Goal: Transaction & Acquisition: Obtain resource

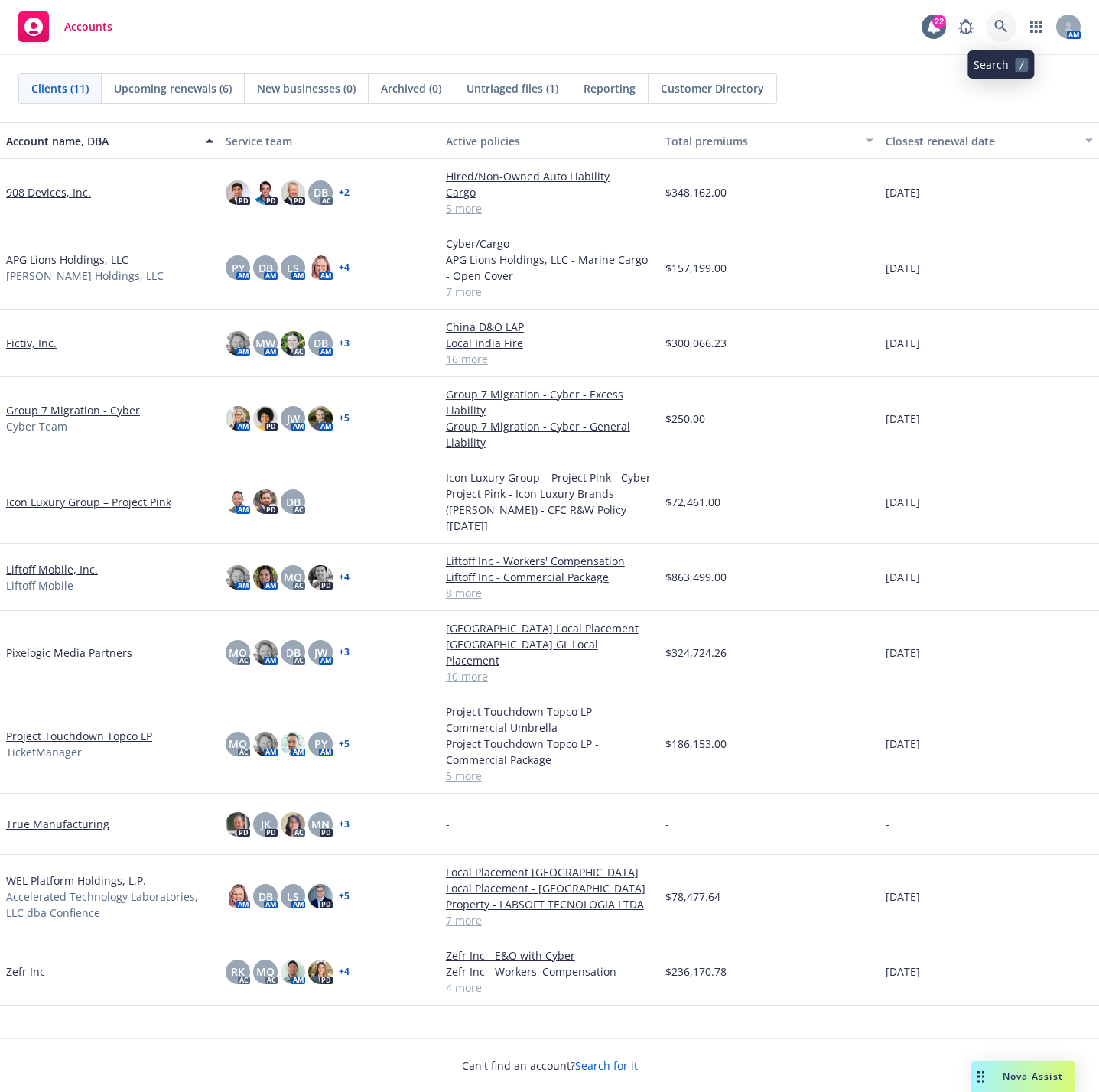
click at [1002, 17] on link at bounding box center [1001, 26] width 31 height 31
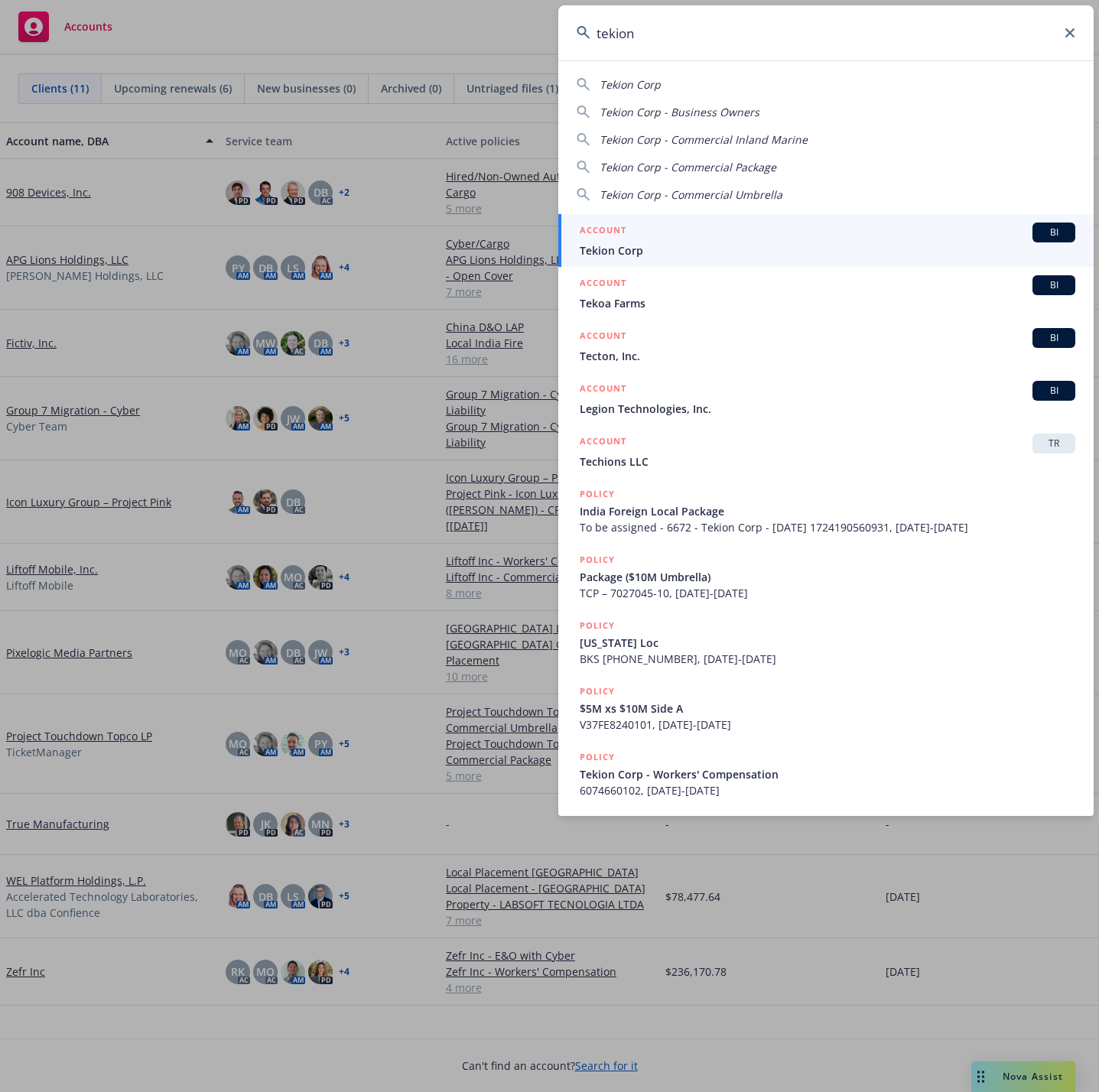
type input "tekion"
click at [716, 239] on div "ACCOUNT BI" at bounding box center [827, 232] width 496 height 20
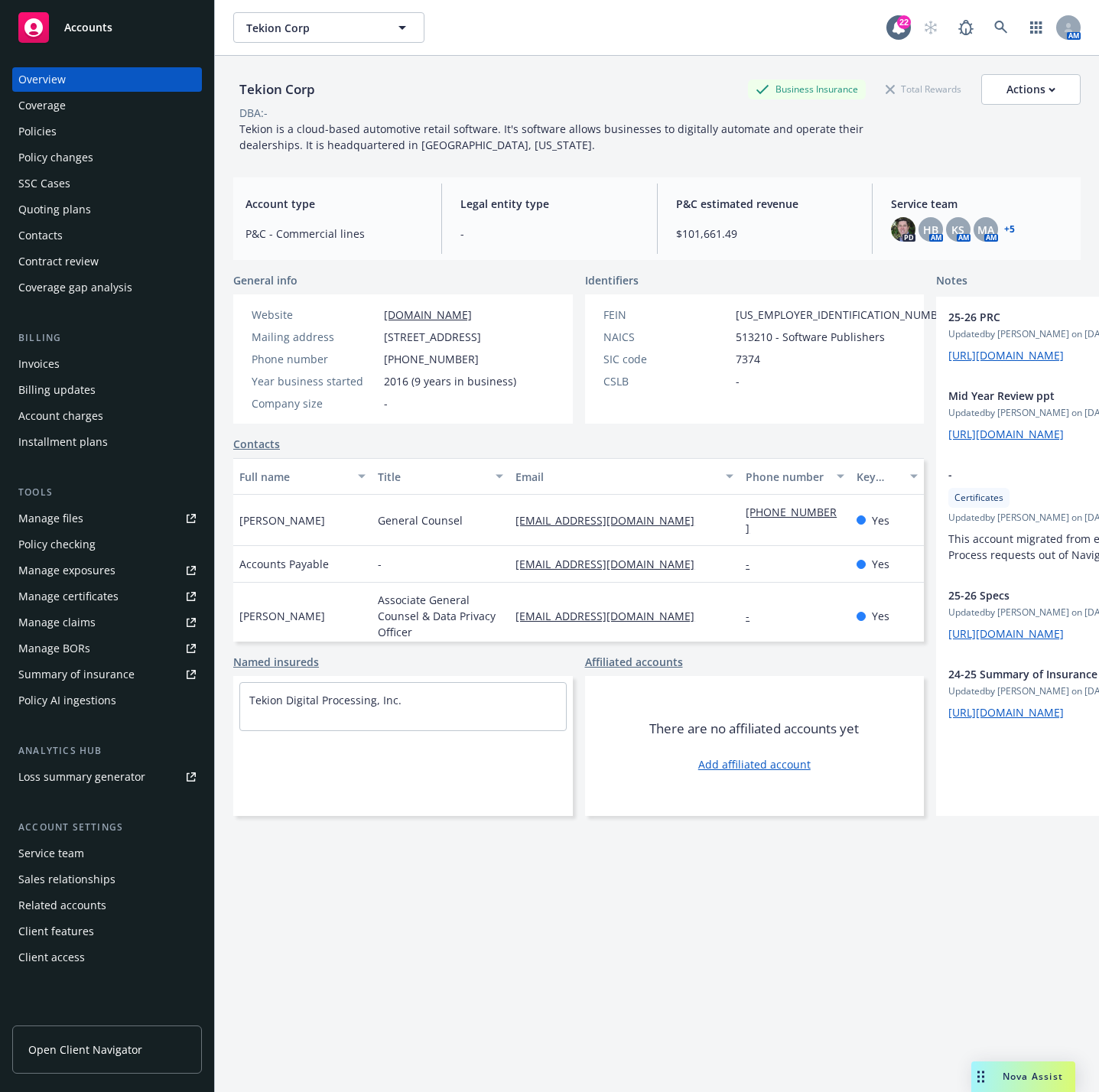
click at [81, 119] on div "Policies" at bounding box center [106, 131] width 177 height 25
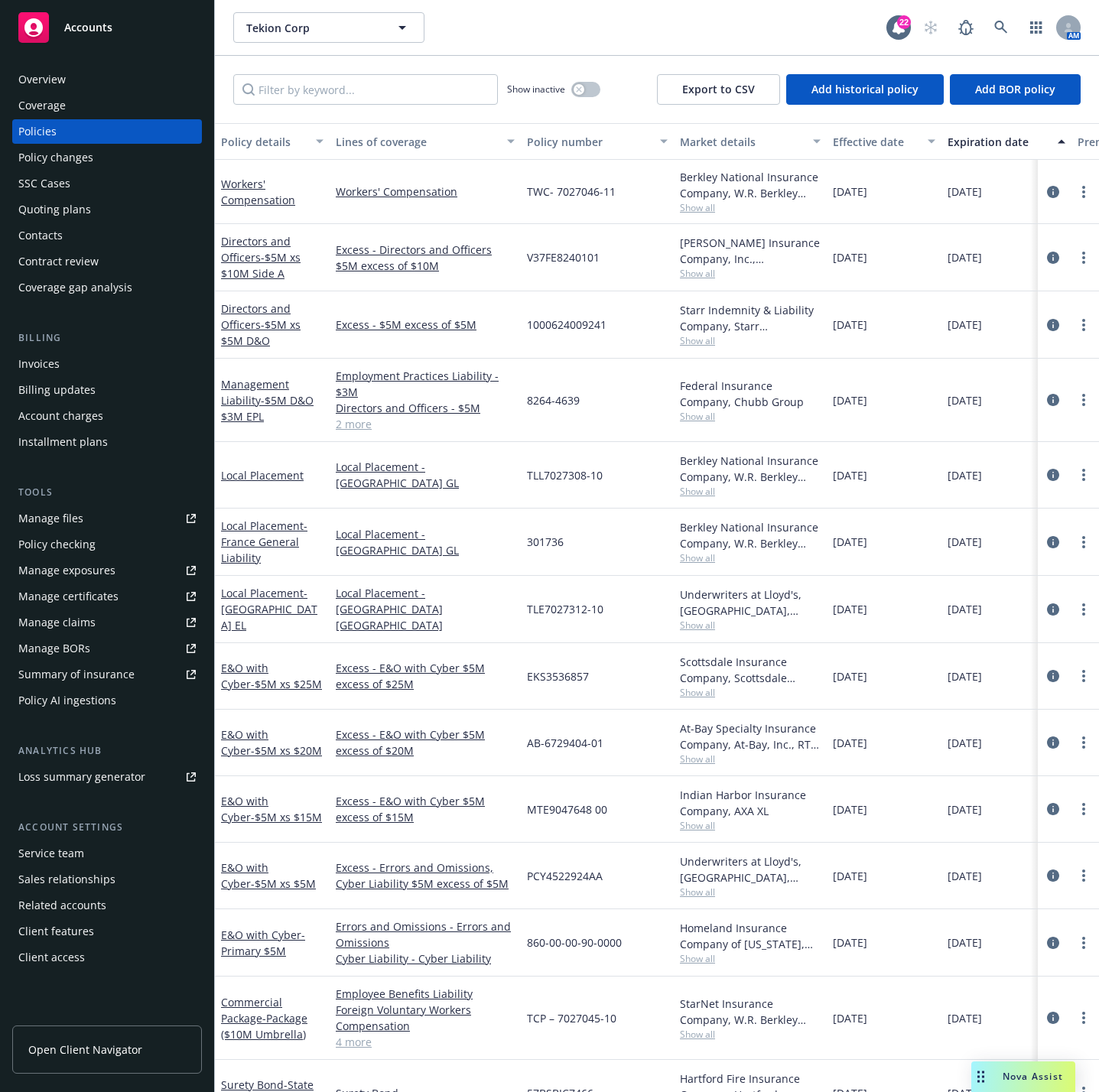
click at [76, 206] on div "Quoting plans" at bounding box center [54, 209] width 72 height 25
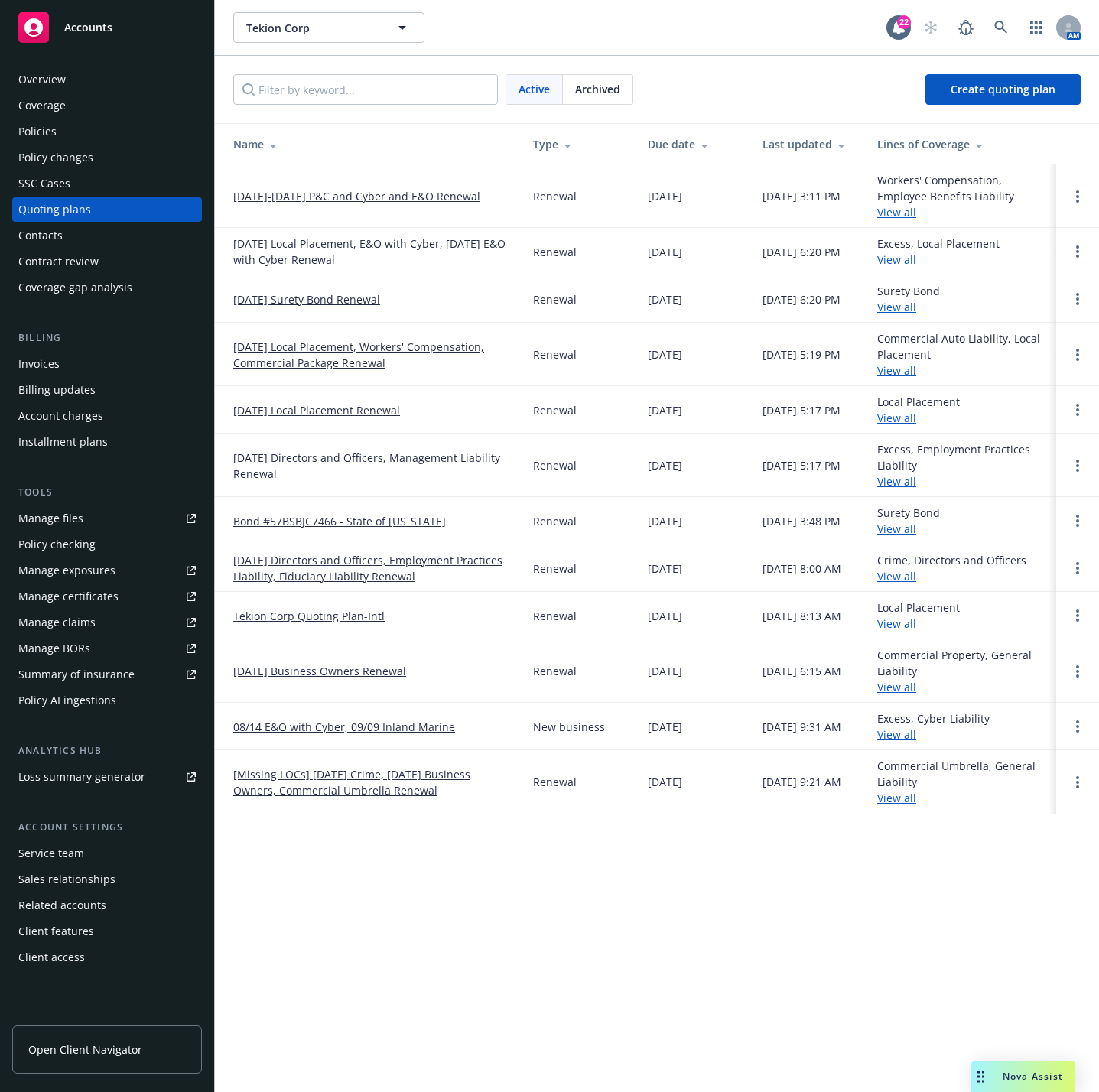
click at [326, 191] on link "[DATE]-[DATE] P&C and Cyber and E&O Renewal" at bounding box center [357, 196] width 247 height 16
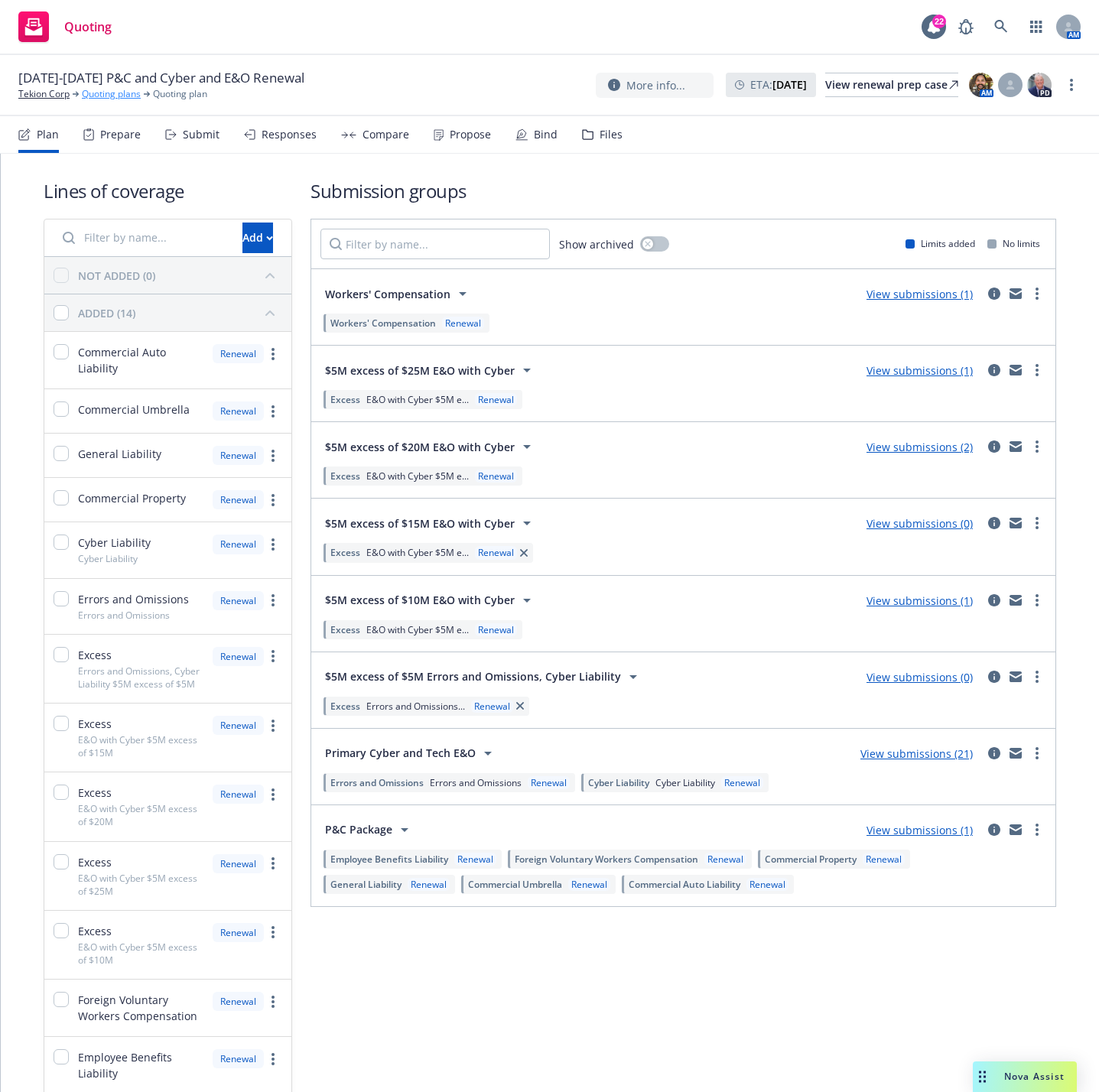
click at [127, 92] on link "Quoting plans" at bounding box center [111, 94] width 59 height 14
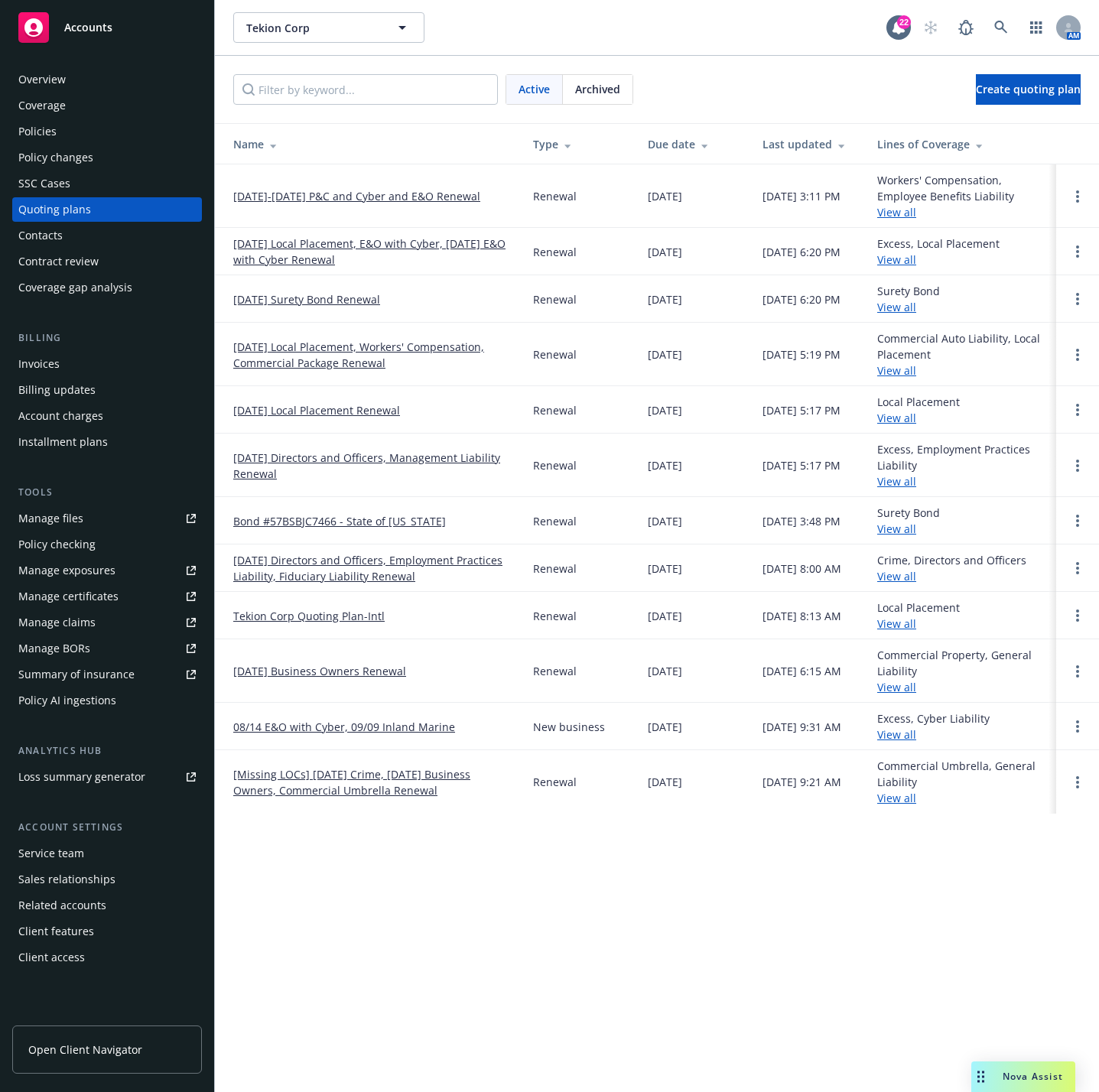
click at [388, 248] on link "10/01/25 Local Placement, E&O with Cyber, 10/14/25 E&O with Cyber Renewal" at bounding box center [371, 252] width 276 height 32
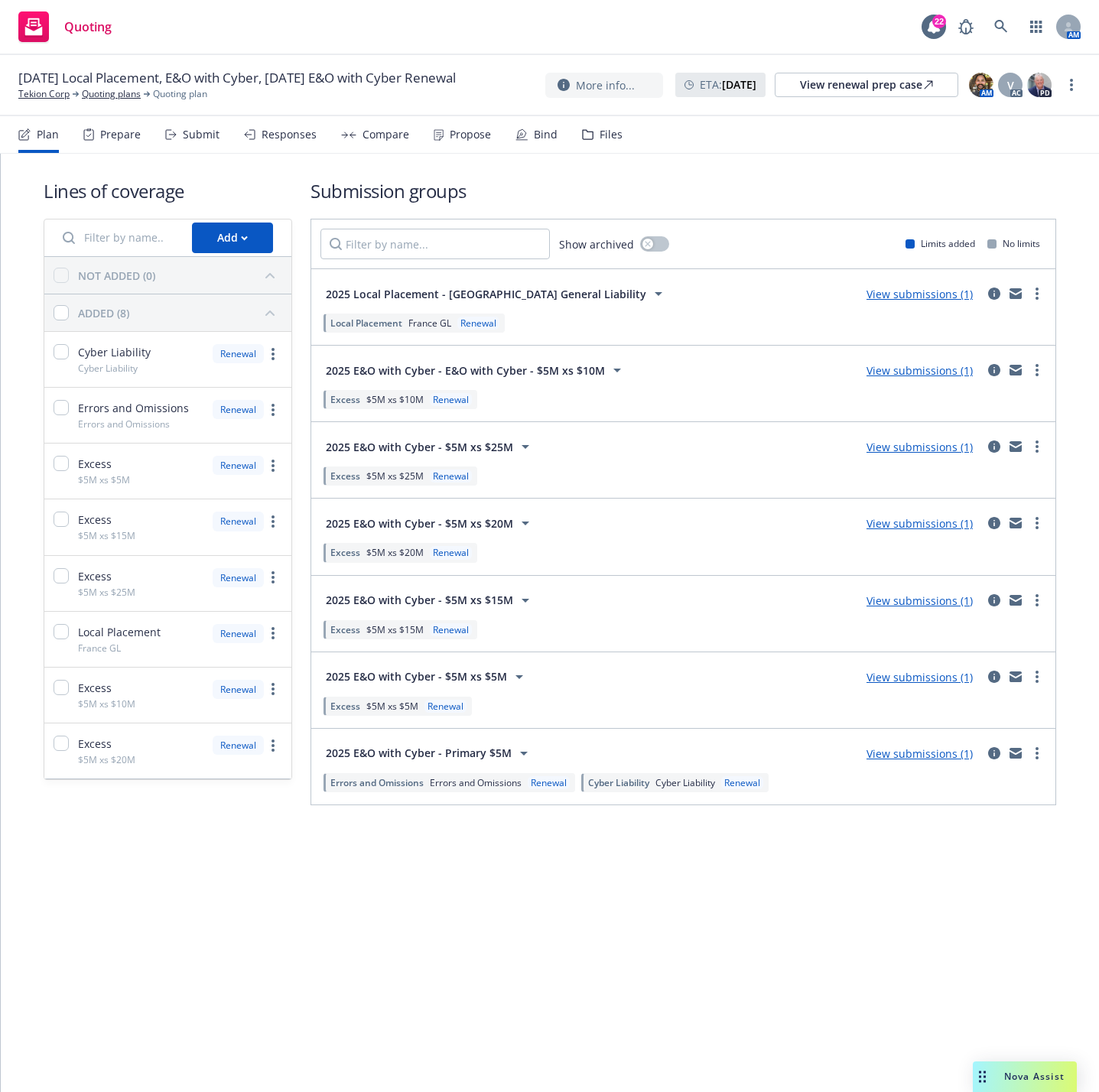
click at [931, 681] on link "View submissions (1)" at bounding box center [920, 677] width 106 height 14
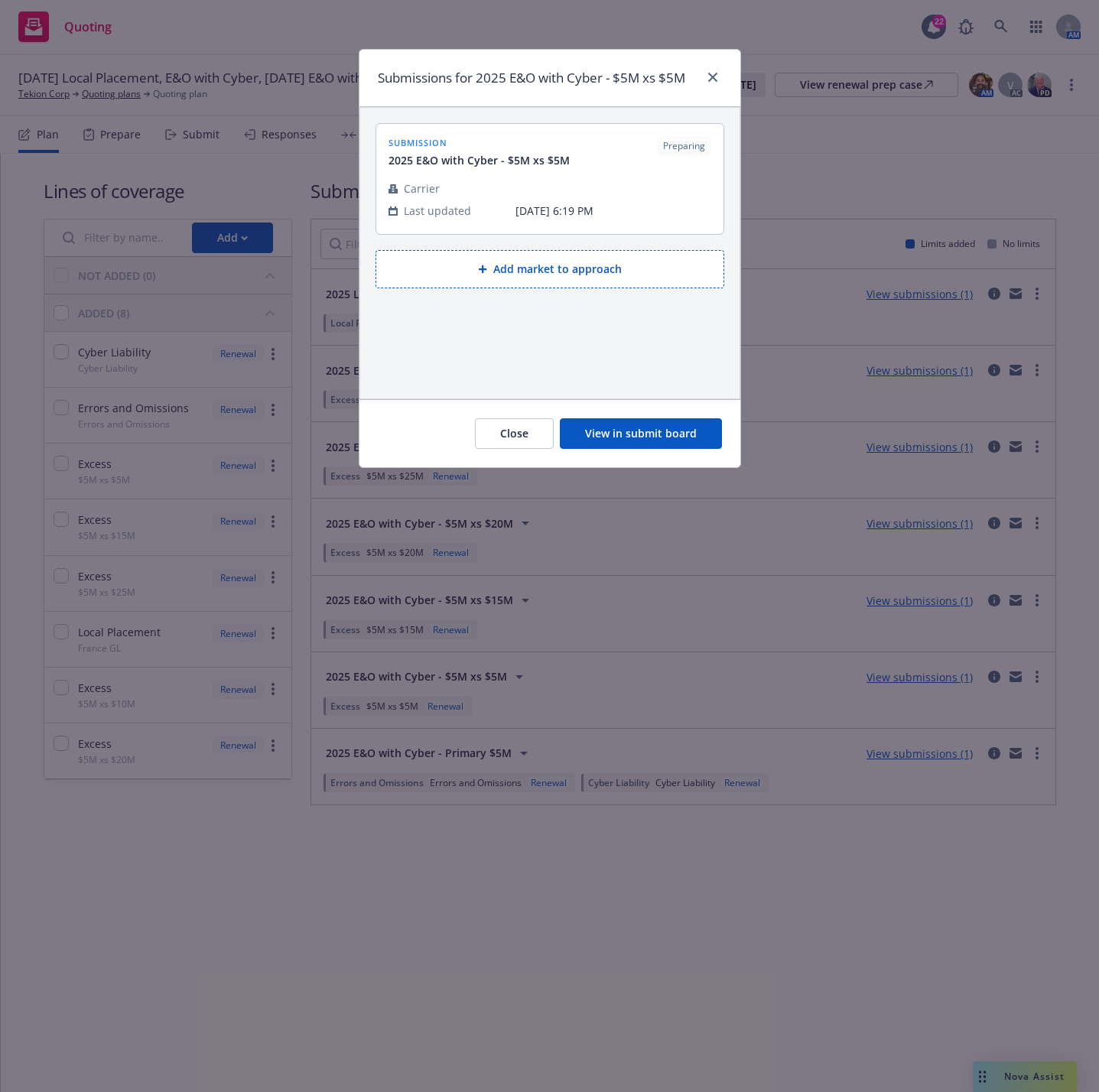
click at [680, 430] on button "View in submit board" at bounding box center [641, 434] width 162 height 31
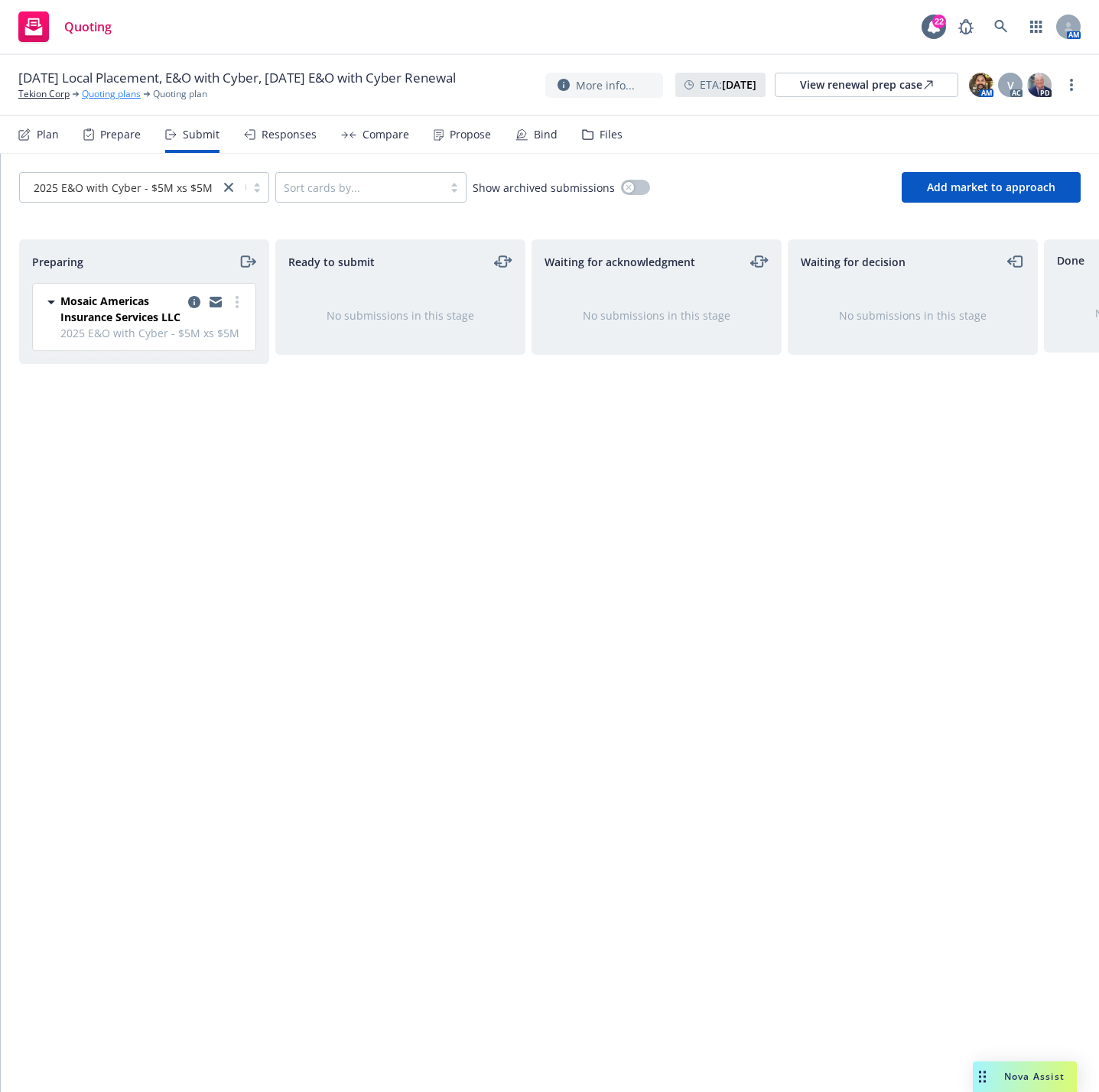
click at [103, 101] on link "Quoting plans" at bounding box center [111, 94] width 59 height 14
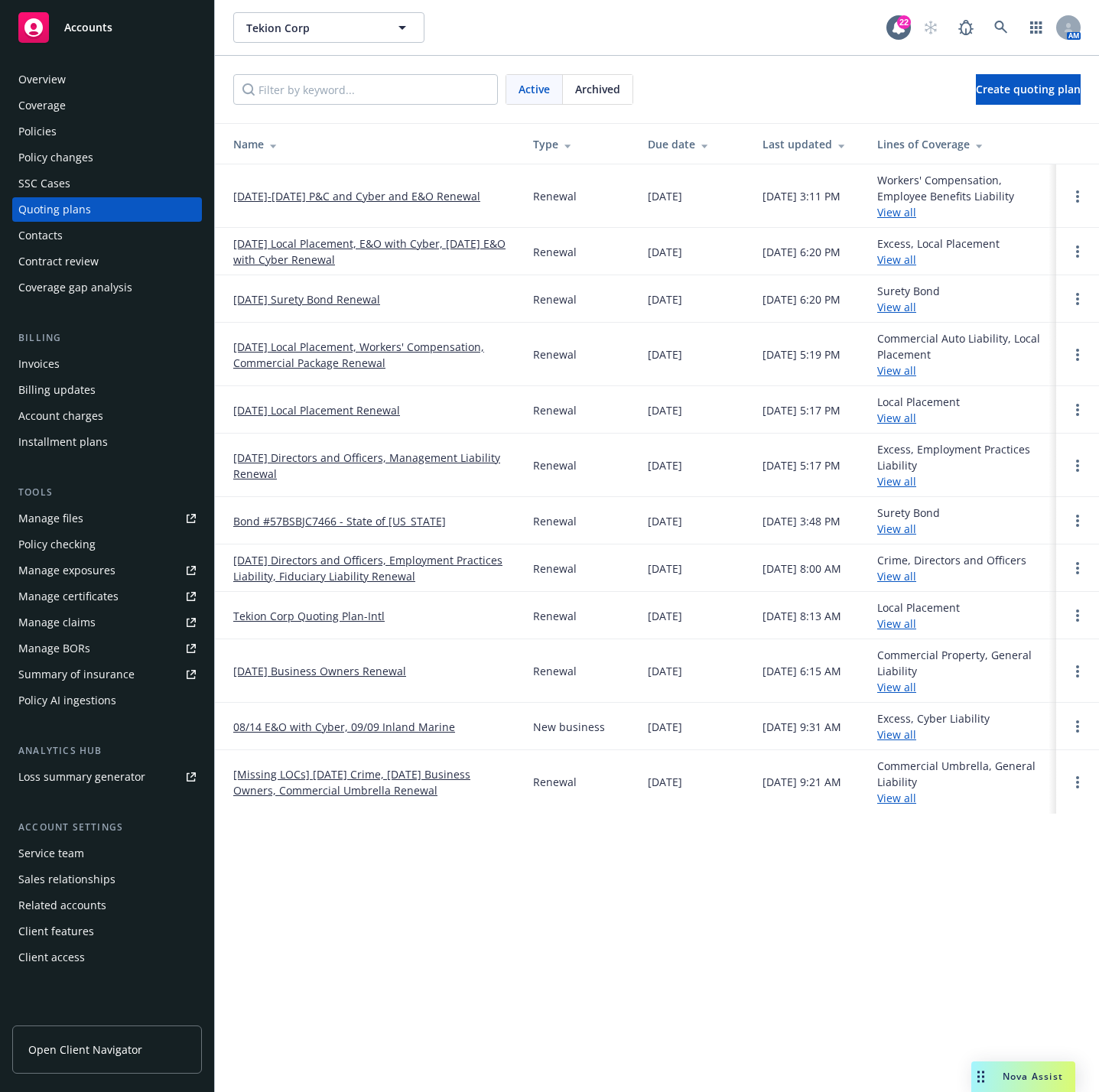
click at [314, 191] on link "[DATE]-[DATE] P&C and Cyber and E&O Renewal" at bounding box center [357, 196] width 247 height 16
click at [351, 251] on link "[DATE] Local Placement, E&O with Cyber, [DATE] E&O with Cyber Renewal" at bounding box center [371, 252] width 276 height 32
click at [352, 197] on link "[DATE]-[DATE] P&C and Cyber and E&O Renewal" at bounding box center [357, 196] width 247 height 16
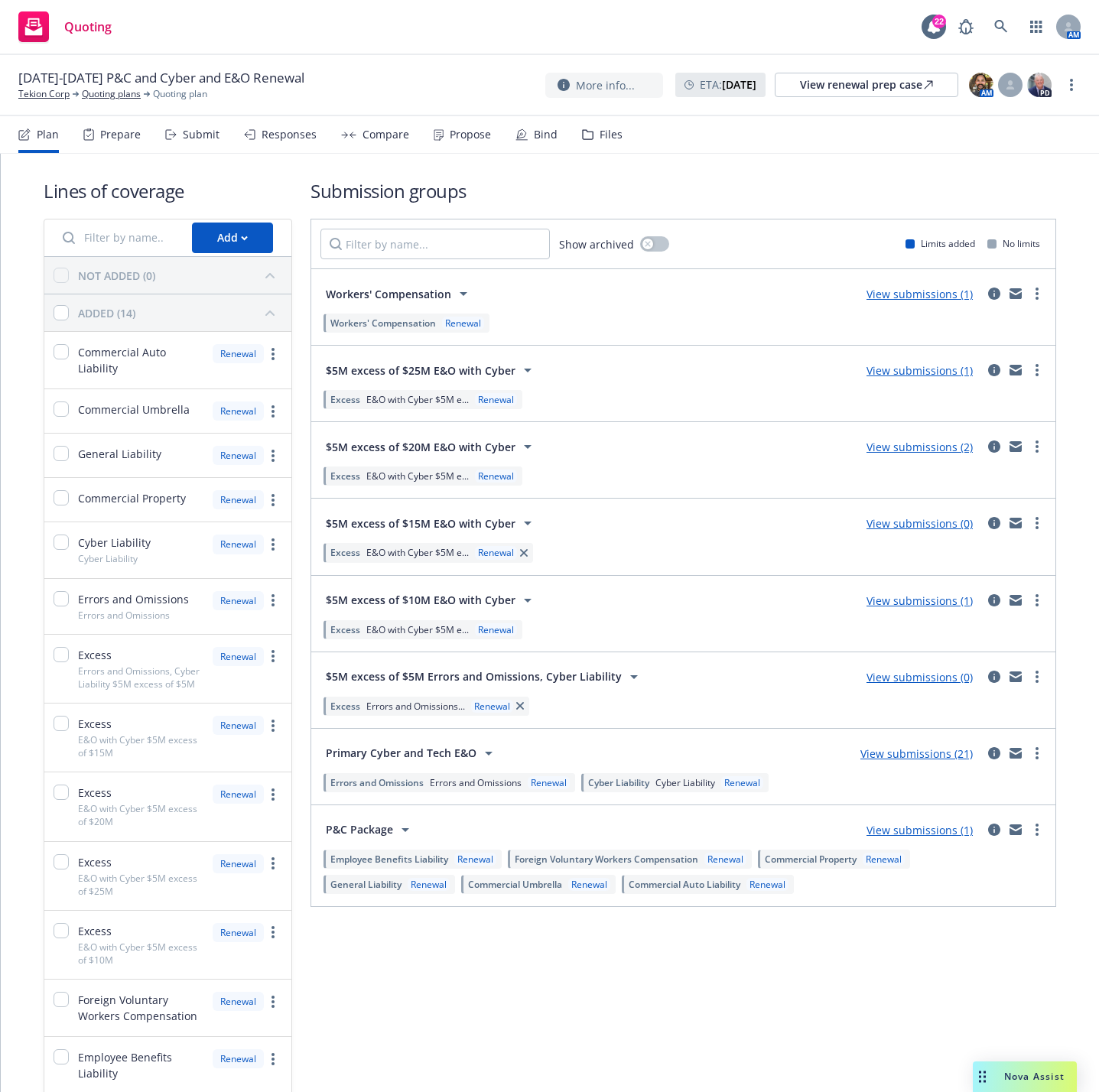
click at [943, 685] on link "View submissions (0)" at bounding box center [920, 677] width 106 height 14
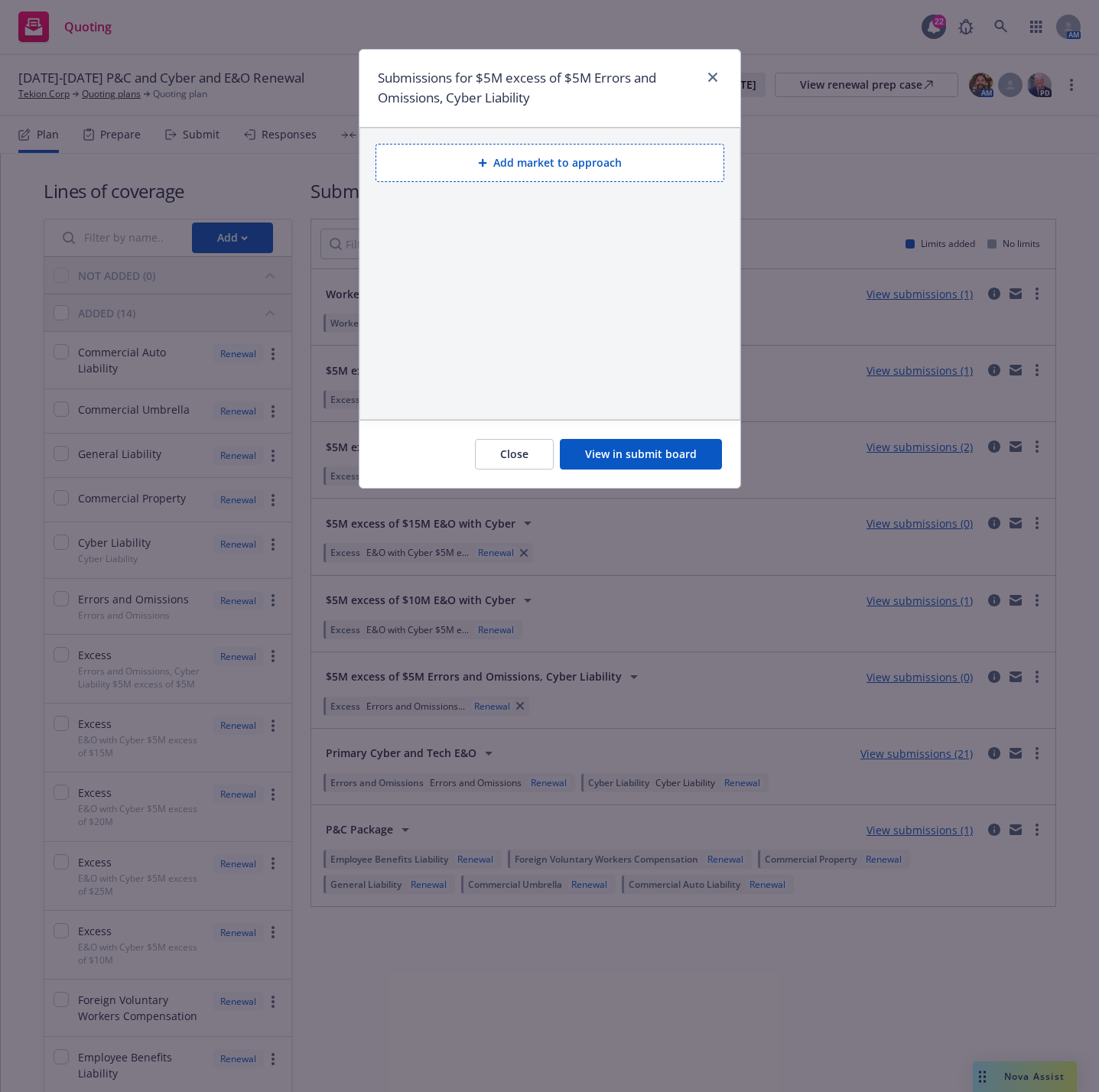
click at [686, 471] on div "Close View in submit board" at bounding box center [550, 454] width 380 height 68
click at [684, 457] on button "View in submit board" at bounding box center [641, 454] width 162 height 31
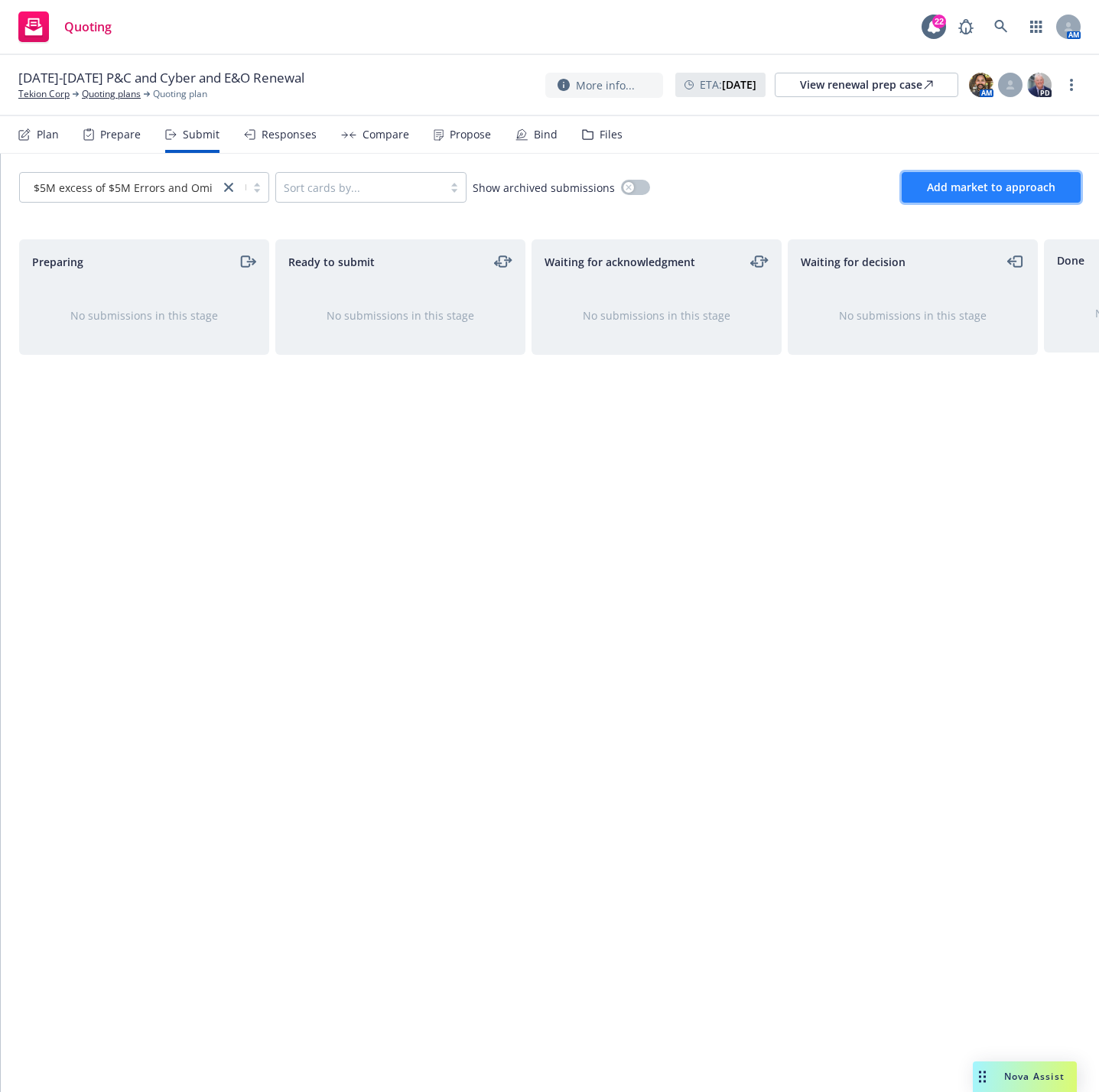
click at [1007, 181] on span "Add market to approach" at bounding box center [991, 187] width 129 height 14
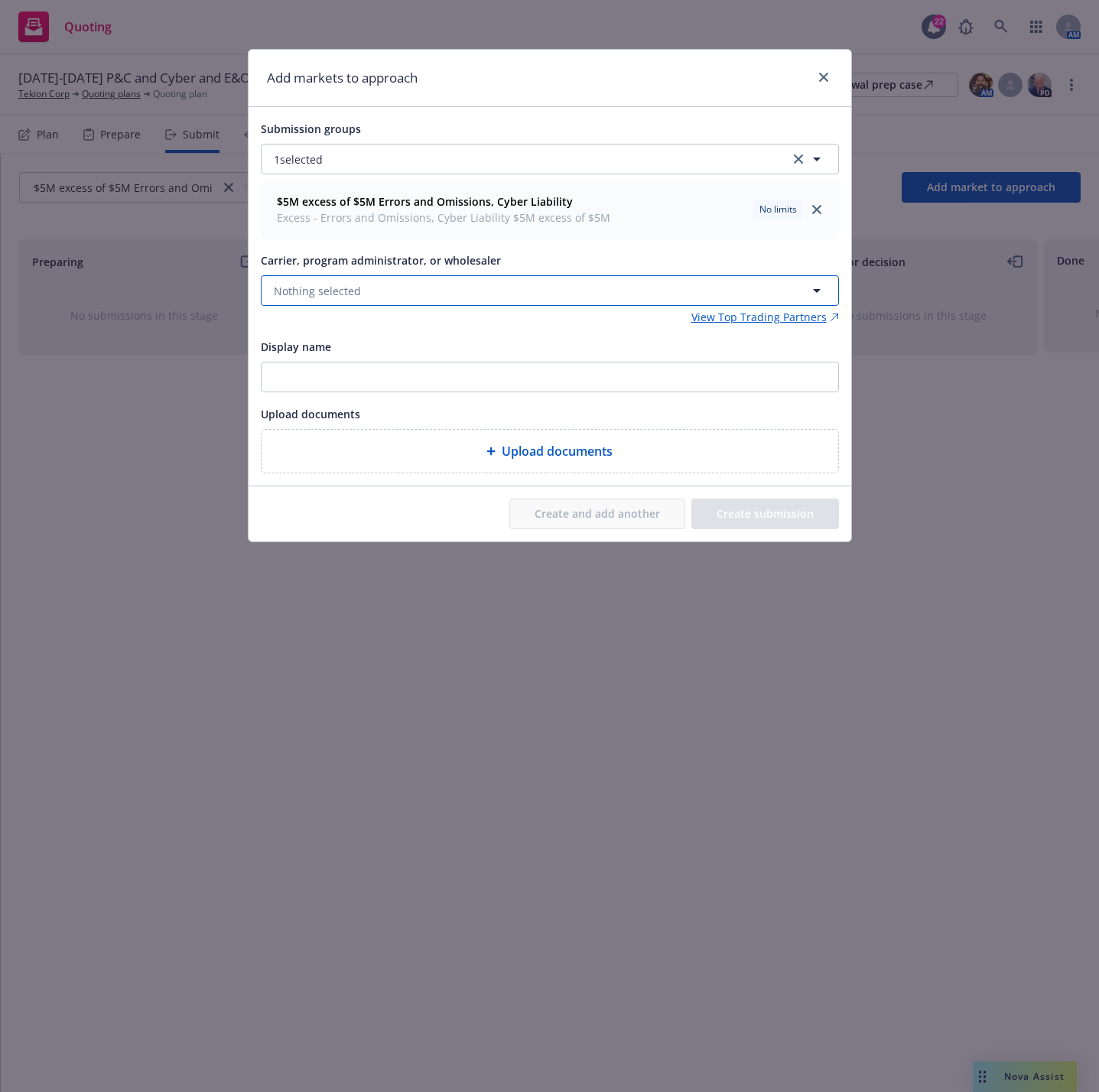
click at [625, 303] on button "Nothing selected" at bounding box center [550, 291] width 578 height 31
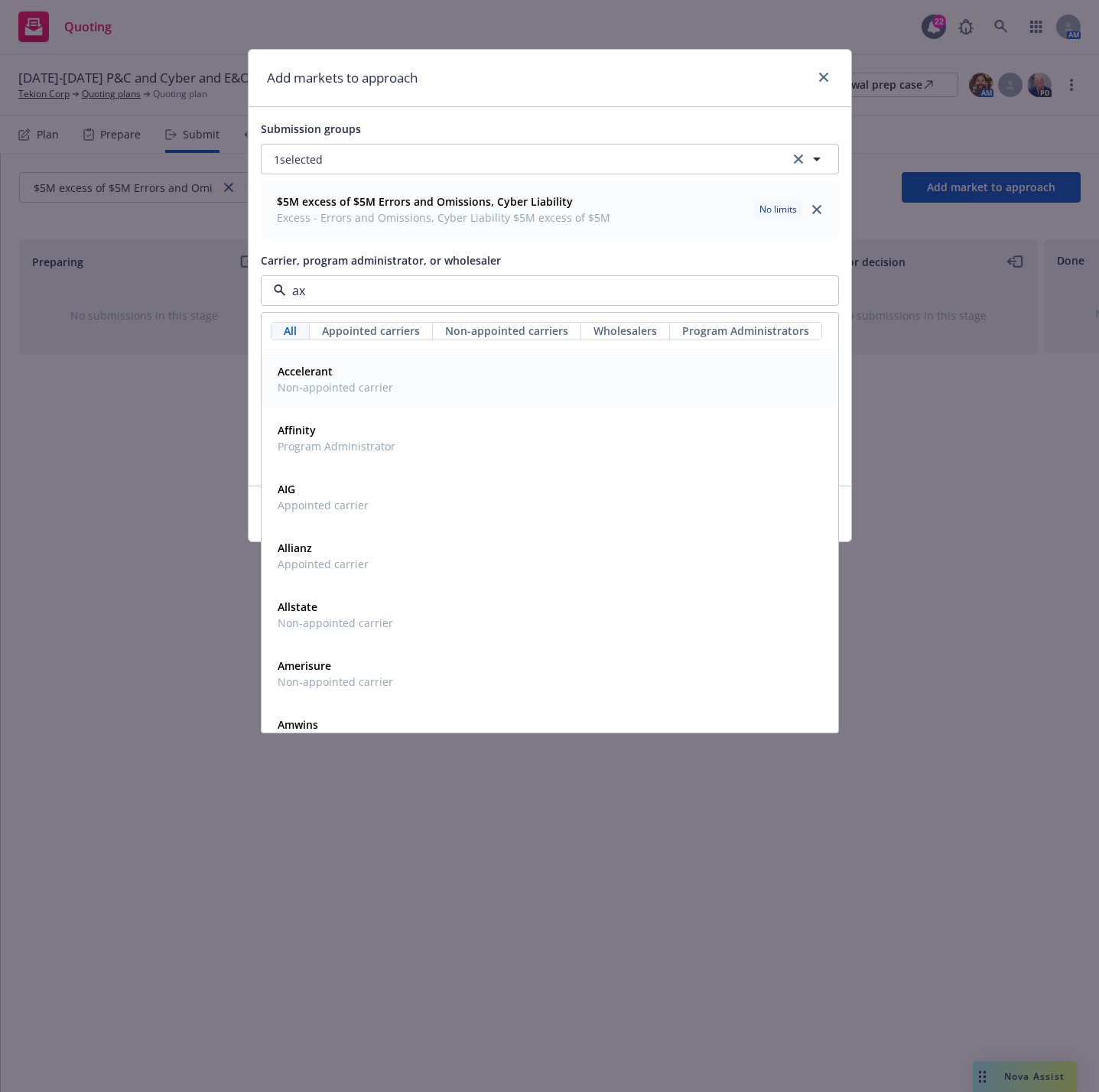
type input "axa"
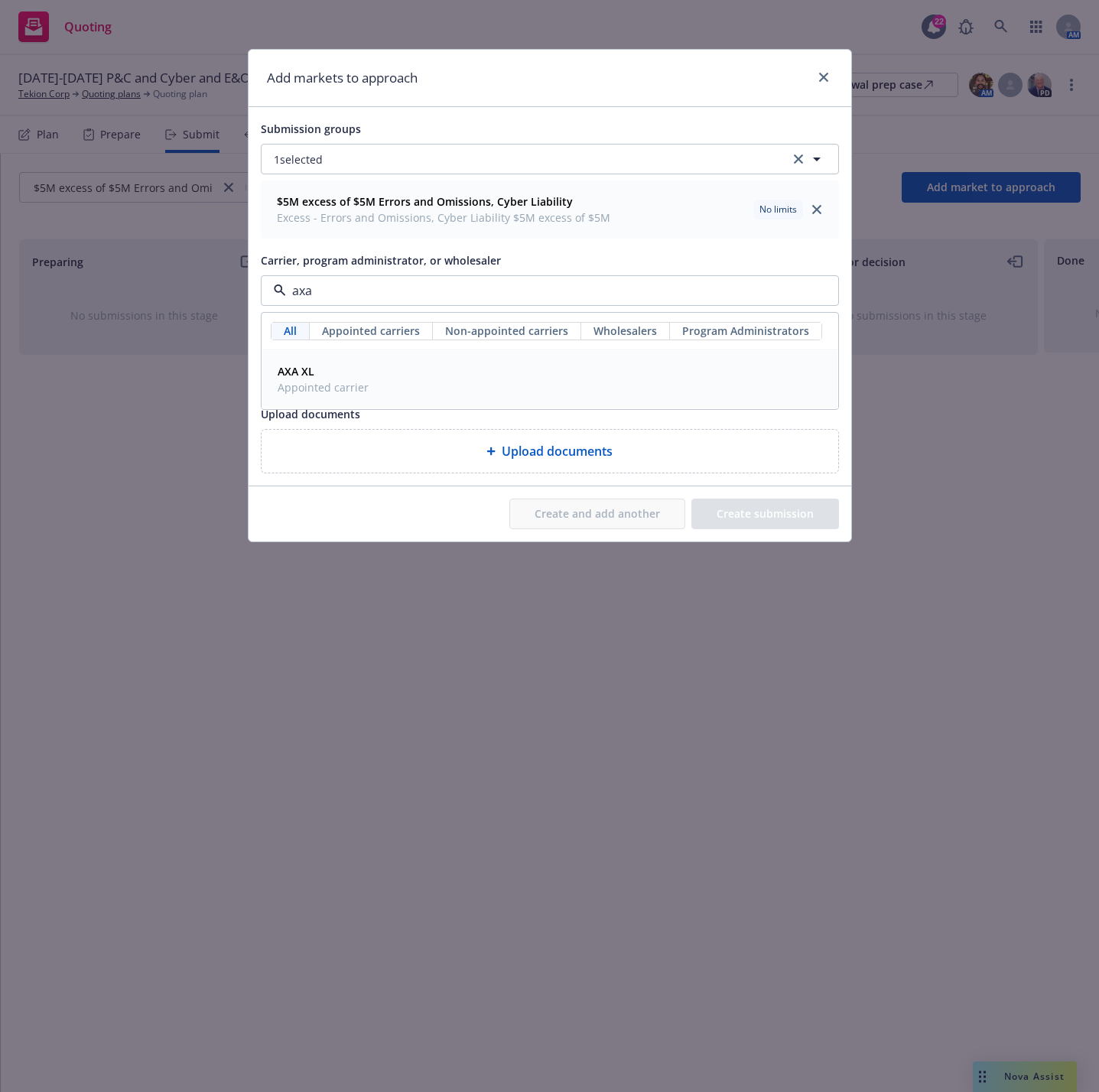
click at [500, 388] on div "AXA XL Appointed carrier" at bounding box center [550, 379] width 557 height 38
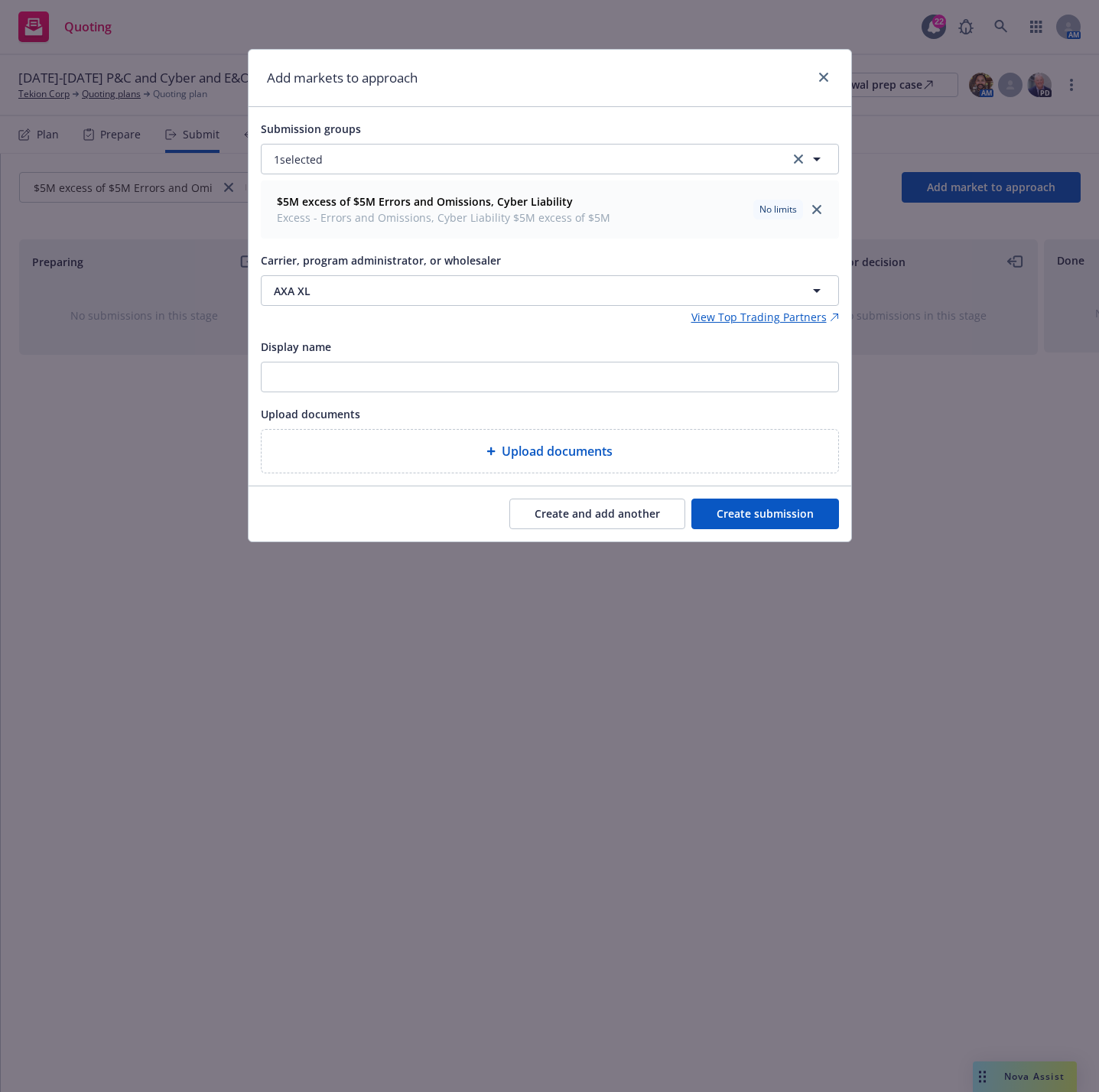
click at [759, 516] on button "Create submission" at bounding box center [765, 514] width 148 height 31
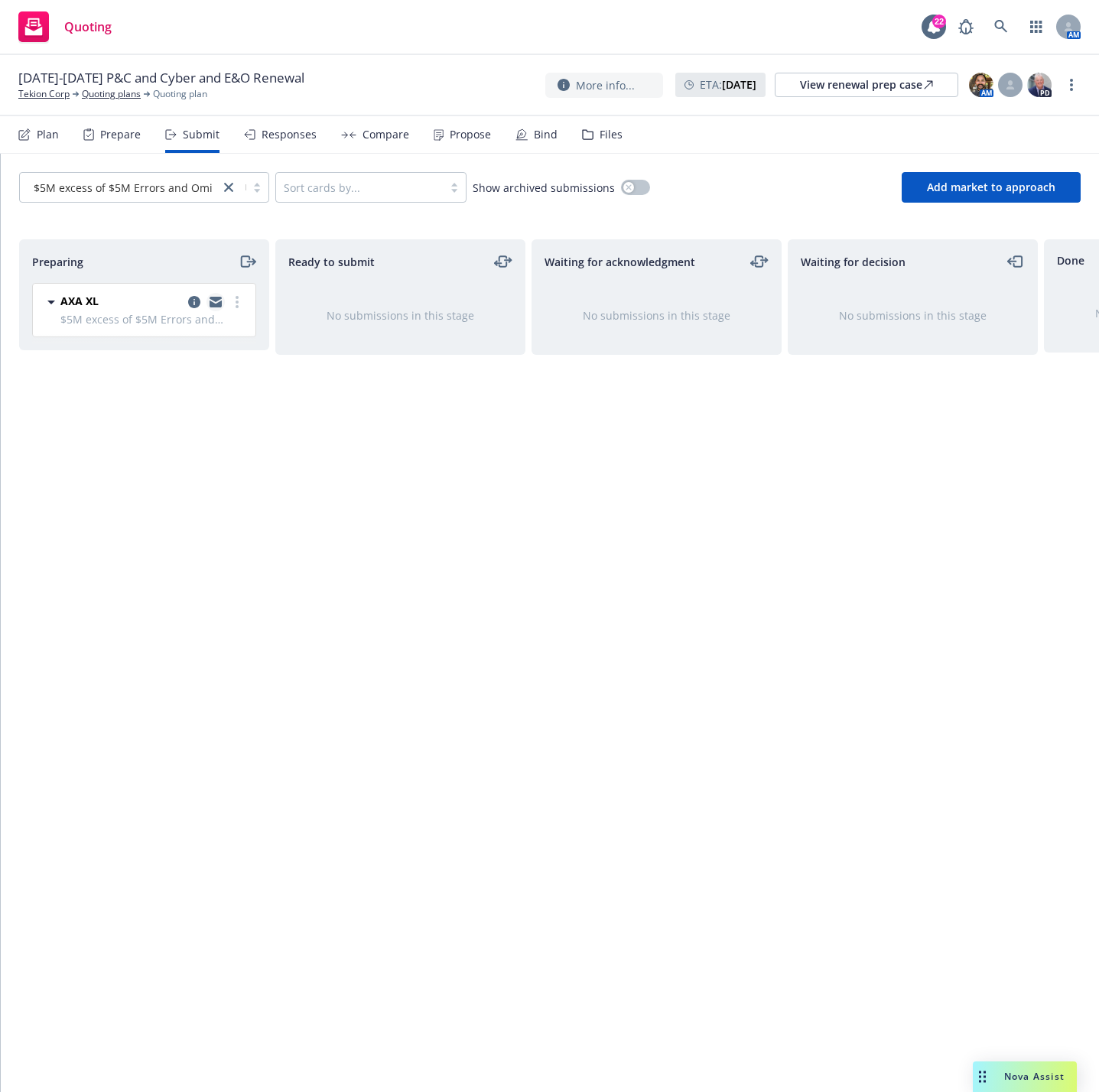
click at [214, 310] on link "copy logging email" at bounding box center [215, 302] width 18 height 18
